Goal: Task Accomplishment & Management: Use online tool/utility

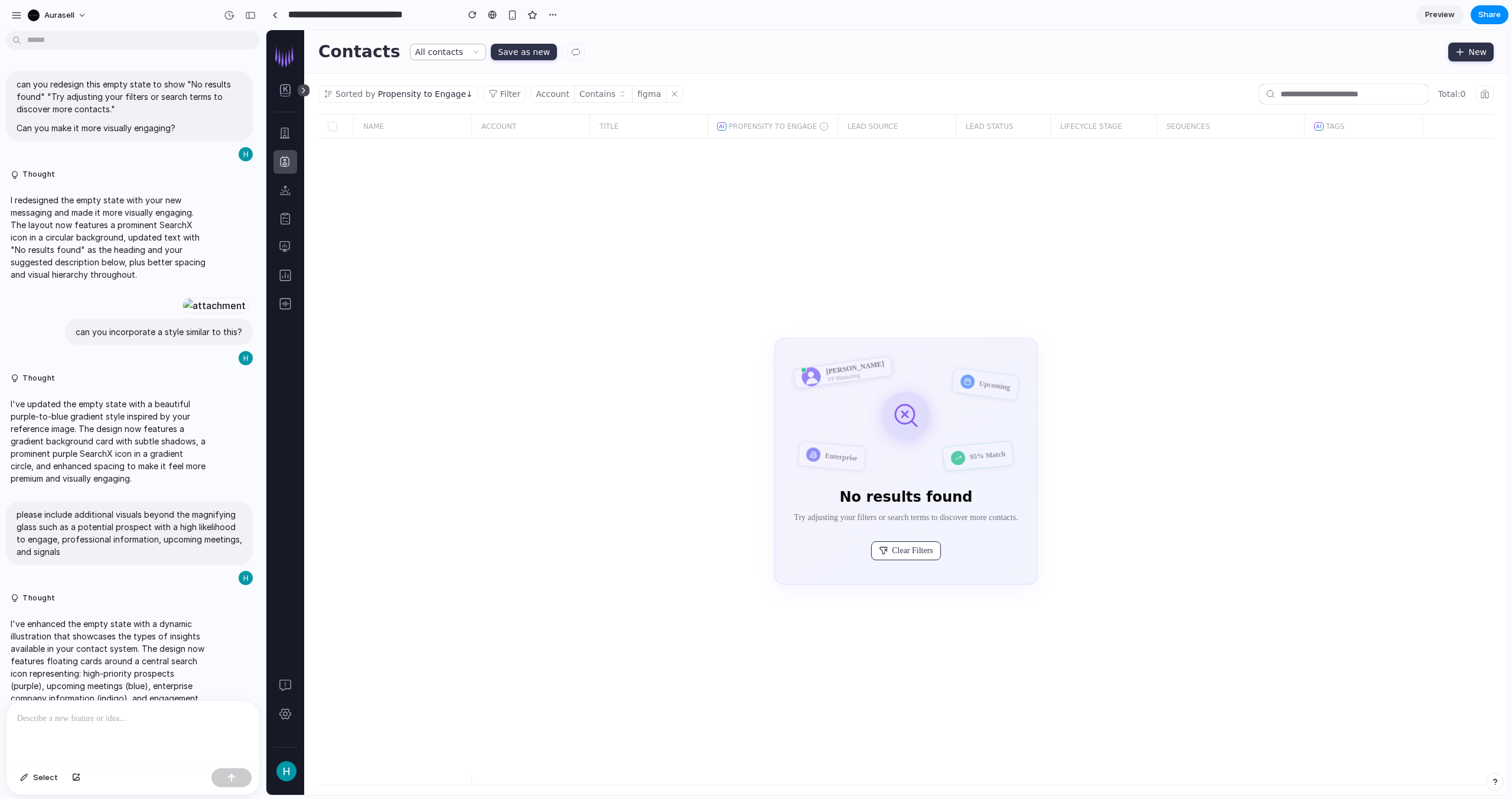
scroll to position [488, 0]
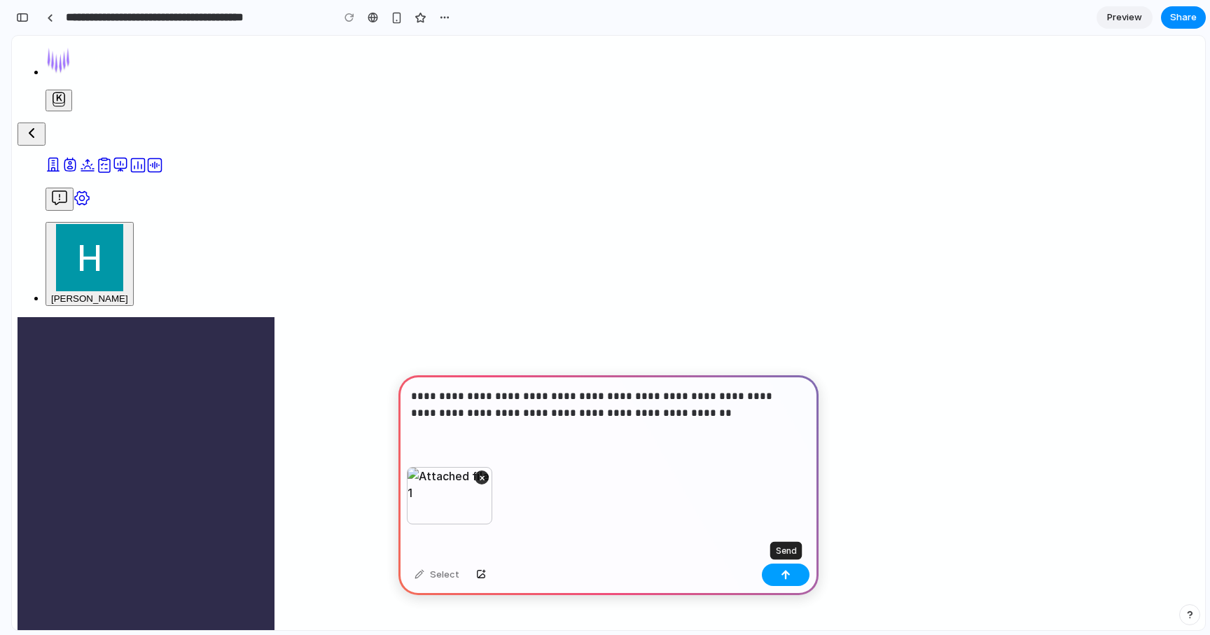
click at [774, 572] on button "button" at bounding box center [786, 575] width 48 height 22
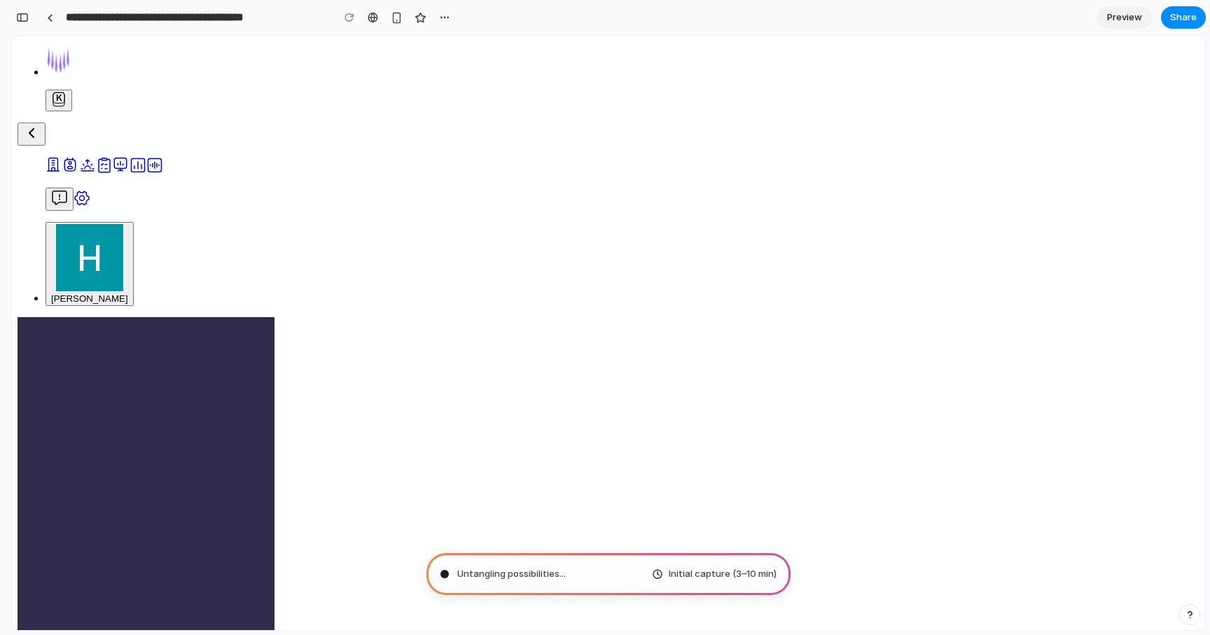
type input "**********"
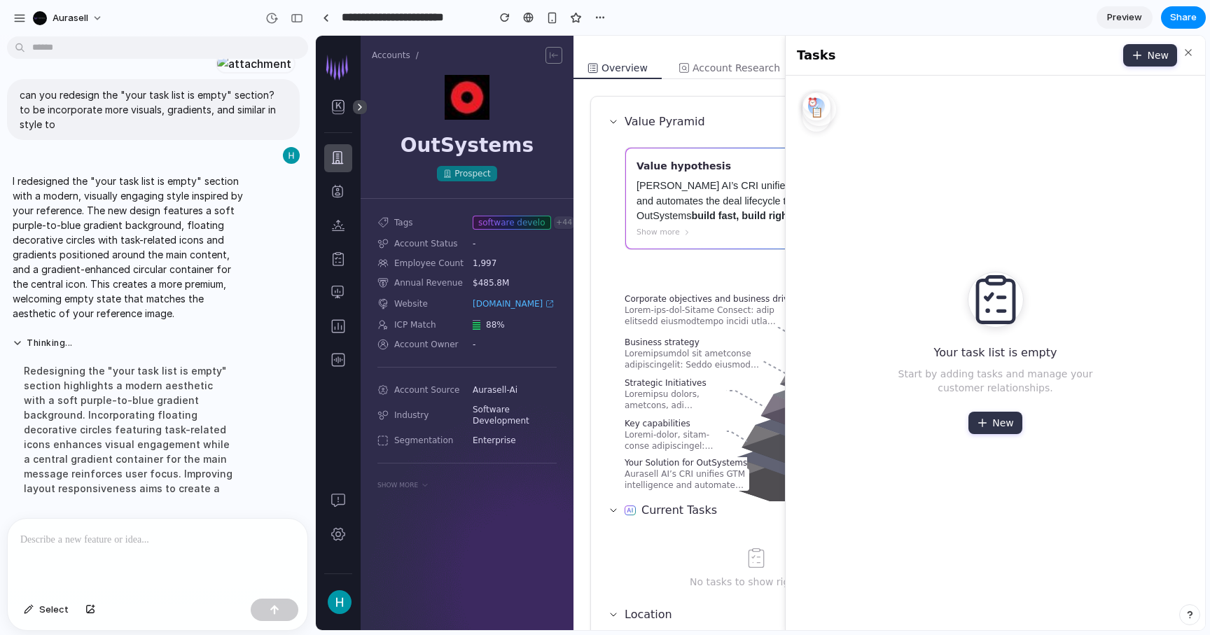
click at [113, 531] on p at bounding box center [157, 539] width 275 height 17
click at [1183, 50] on icon "button" at bounding box center [1188, 52] width 11 height 11
click at [809, 54] on h2 "Tasks" at bounding box center [816, 56] width 39 height 20
click at [93, 541] on p at bounding box center [157, 539] width 275 height 17
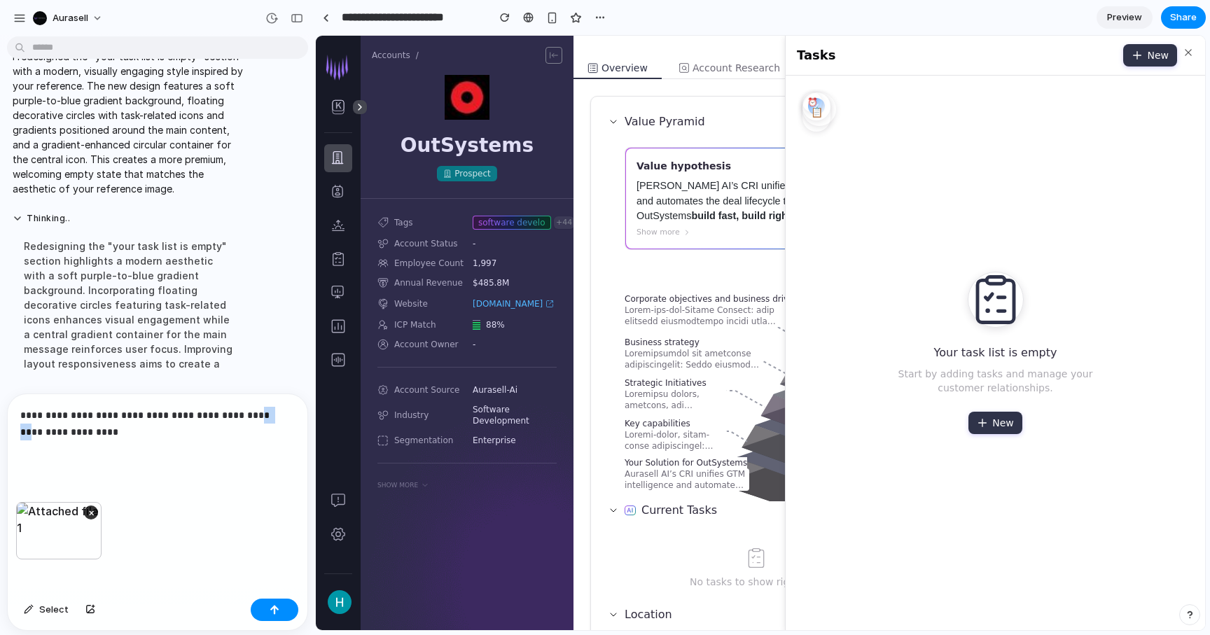
drag, startPoint x: 244, startPoint y: 409, endPoint x: 265, endPoint y: 410, distance: 21.0
click at [265, 410] on p "**********" at bounding box center [154, 432] width 269 height 50
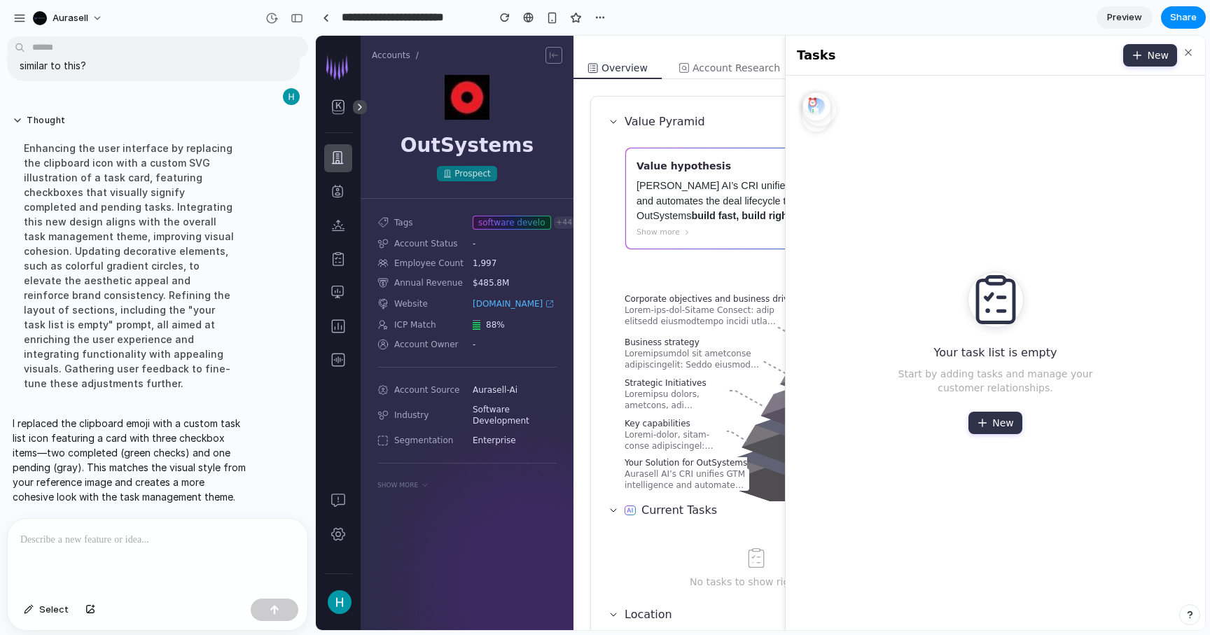
click at [178, 439] on p "I replaced the clipboard emoji with a custom task list icon featuring a card wi…" at bounding box center [130, 460] width 234 height 88
click at [803, 106] on div at bounding box center [995, 352] width 386 height 521
click at [802, 100] on div at bounding box center [995, 352] width 386 height 521
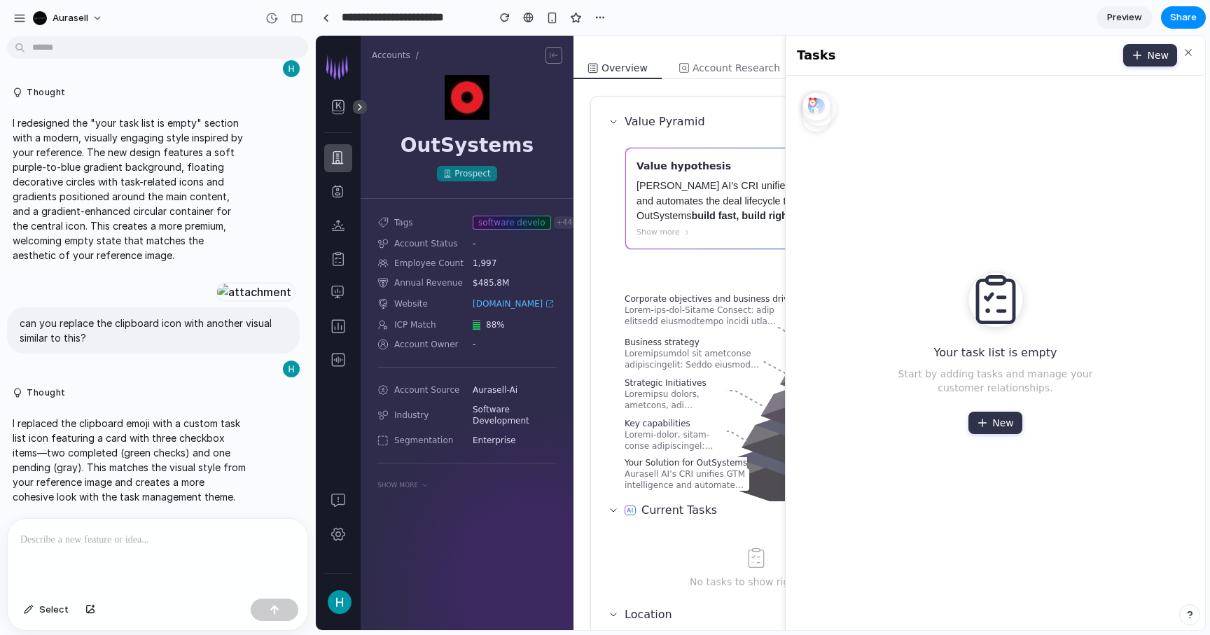
click at [1167, 49] on div "Tasks List of all Tasks New" at bounding box center [995, 55] width 397 height 22
click at [1183, 49] on icon "button" at bounding box center [1188, 52] width 11 height 11
click at [651, 328] on html "Hyun Kim Accounts / OutSystems Prospect Tags software development +44 Account S…" at bounding box center [760, 407] width 889 height 742
click at [797, 62] on h2 "Tasks" at bounding box center [816, 56] width 39 height 20
click at [322, 19] on link at bounding box center [325, 17] width 21 height 21
